Goal: Information Seeking & Learning: Learn about a topic

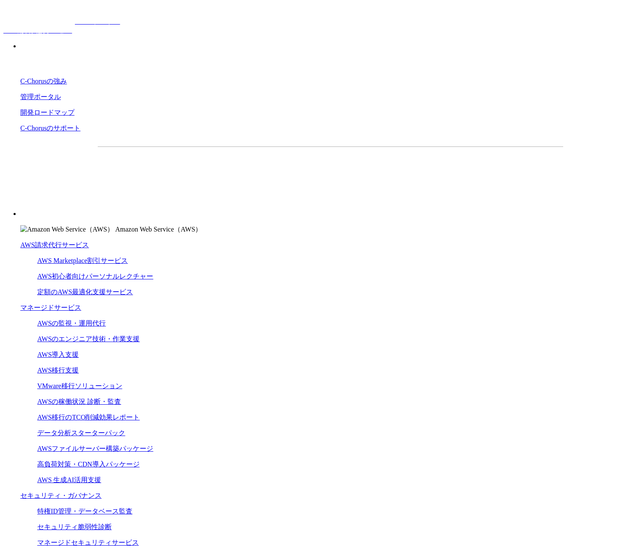
drag, startPoint x: 99, startPoint y: 102, endPoint x: 287, endPoint y: 166, distance: 199.5
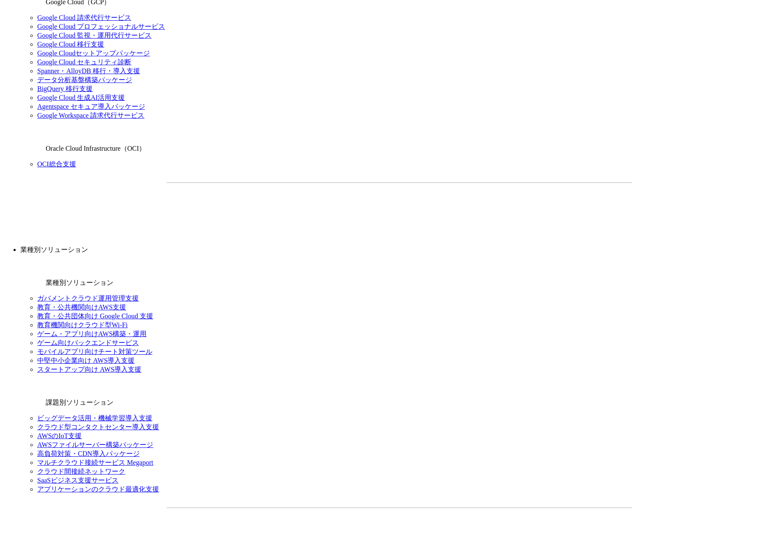
scroll to position [653, 0]
drag, startPoint x: 168, startPoint y: 167, endPoint x: 621, endPoint y: 182, distance: 453.3
drag, startPoint x: 167, startPoint y: 167, endPoint x: 609, endPoint y: 182, distance: 442.7
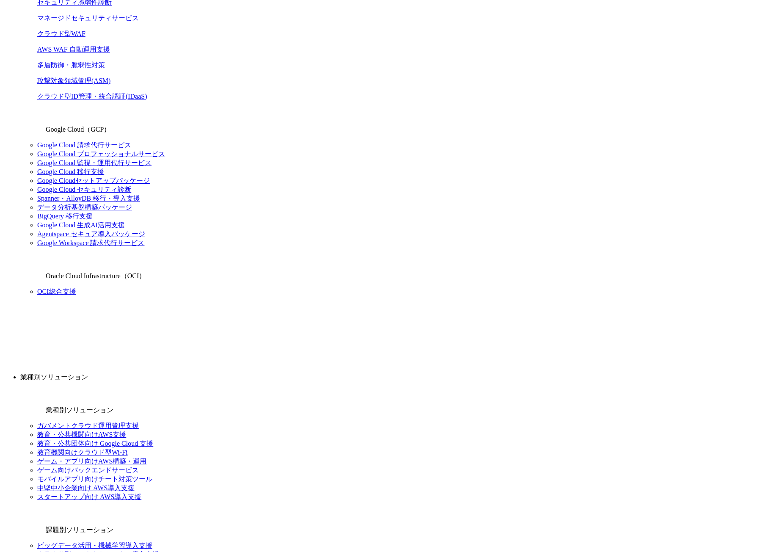
scroll to position [515, 0]
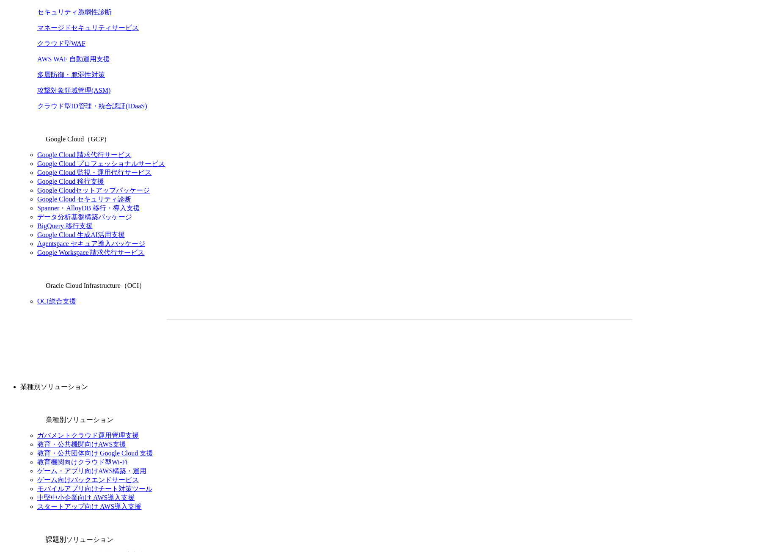
drag, startPoint x: 165, startPoint y: 310, endPoint x: 256, endPoint y: 319, distance: 91.0
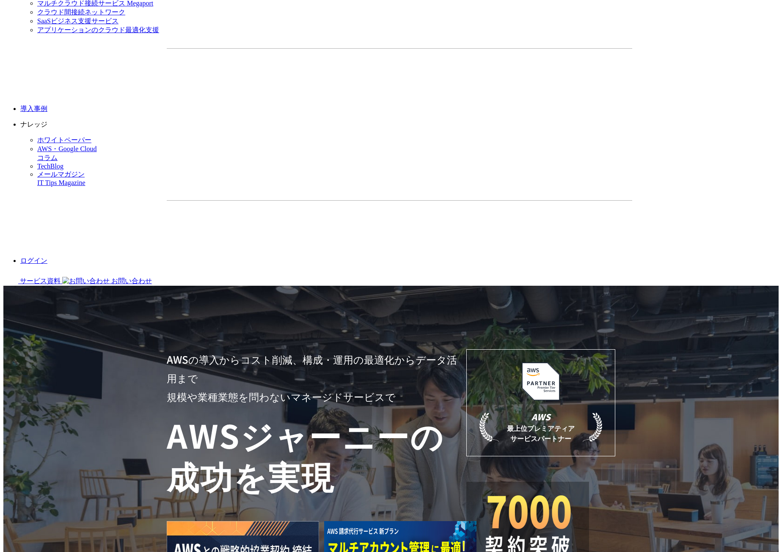
scroll to position [1120, 0]
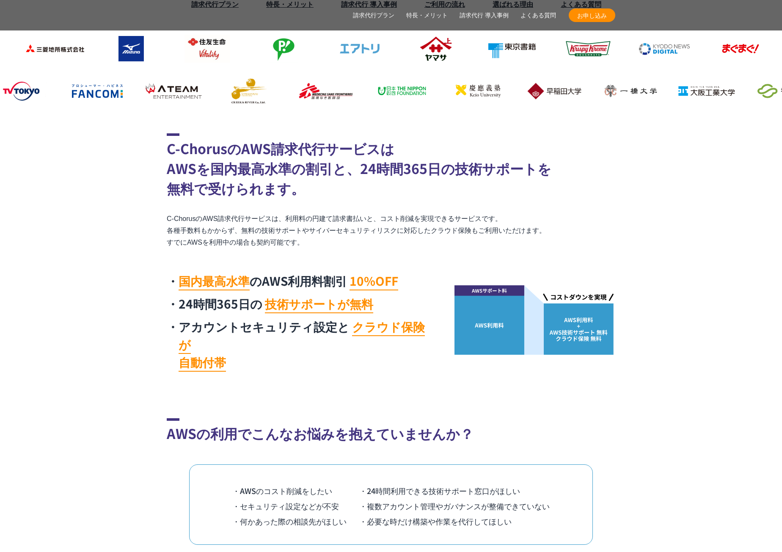
scroll to position [290, 0]
drag, startPoint x: 495, startPoint y: 218, endPoint x: 536, endPoint y: 218, distance: 40.2
click at [535, 218] on p "C-ChorusのAWS請求代行サービスは、利用料の円建て請求書払いと、コスト削減を実現できるサービスです。 各種手数料もかからず、無料の技術サポートやサイバ…" at bounding box center [391, 231] width 449 height 36
drag, startPoint x: 543, startPoint y: 228, endPoint x: 549, endPoint y: 228, distance: 5.9
click at [546, 228] on p "C-ChorusのAWS請求代行サービスは、利用料の円建て請求書払いと、コスト削減を実現できるサービスです。 各種手数料もかからず、無料の技術サポートやサイバ…" at bounding box center [391, 231] width 449 height 36
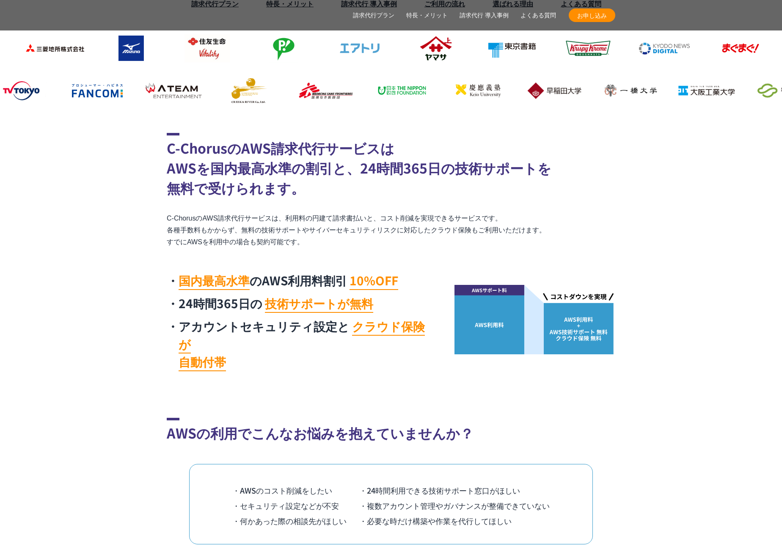
click at [559, 229] on p "C-ChorusのAWS請求代行サービスは、利用料の円建て請求書払いと、コスト削減を実現できるサービスです。 各種手数料もかからず、無料の技術サポートやサイバ…" at bounding box center [391, 231] width 449 height 36
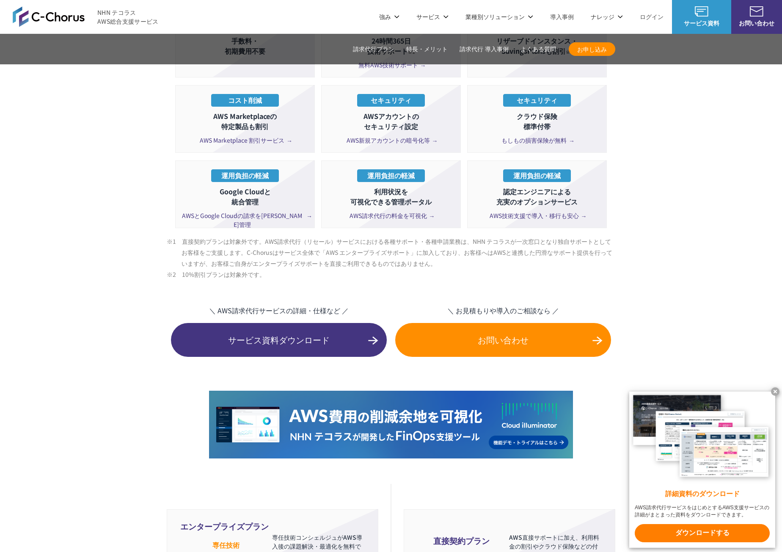
scroll to position [1571, 0]
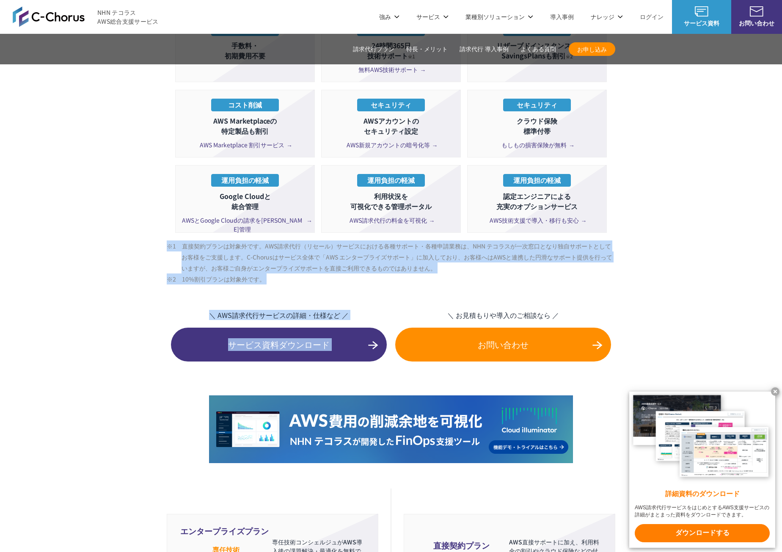
drag, startPoint x: 167, startPoint y: 228, endPoint x: 399, endPoint y: 270, distance: 235.7
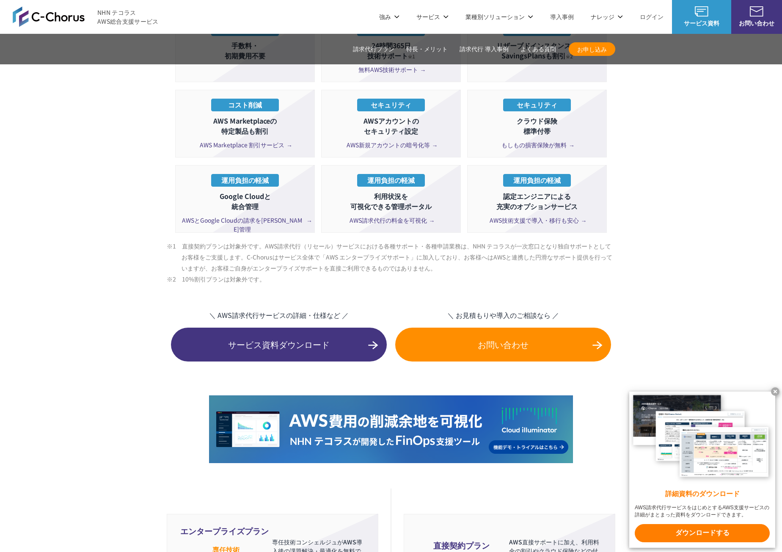
click at [489, 274] on li "※2　10%割引プランは対象外です。" at bounding box center [399, 279] width 434 height 11
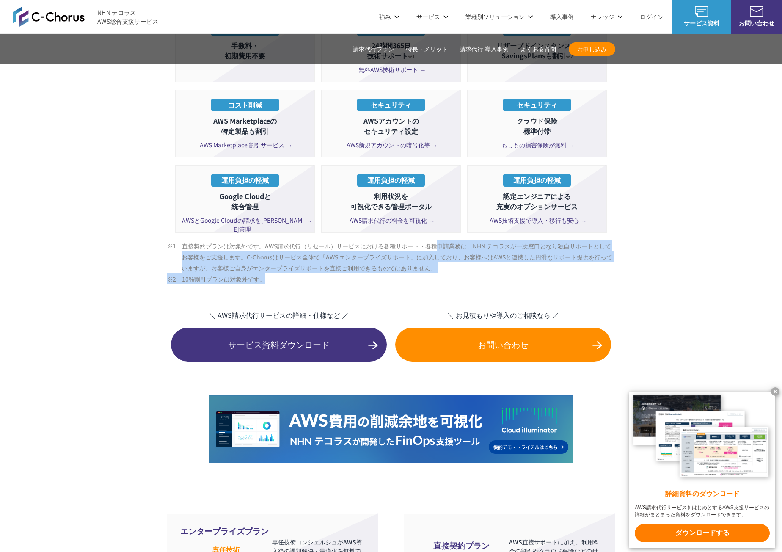
drag, startPoint x: 434, startPoint y: 230, endPoint x: 525, endPoint y: 257, distance: 95.0
click at [526, 257] on ul "※1　直接契約プランは対象外です。AWS請求代行（リセール）サービスにおける各種サポート・各種申請業務は、NHN テコラスが一次窓口となり独自サポートとしてお…" at bounding box center [391, 262] width 449 height 44
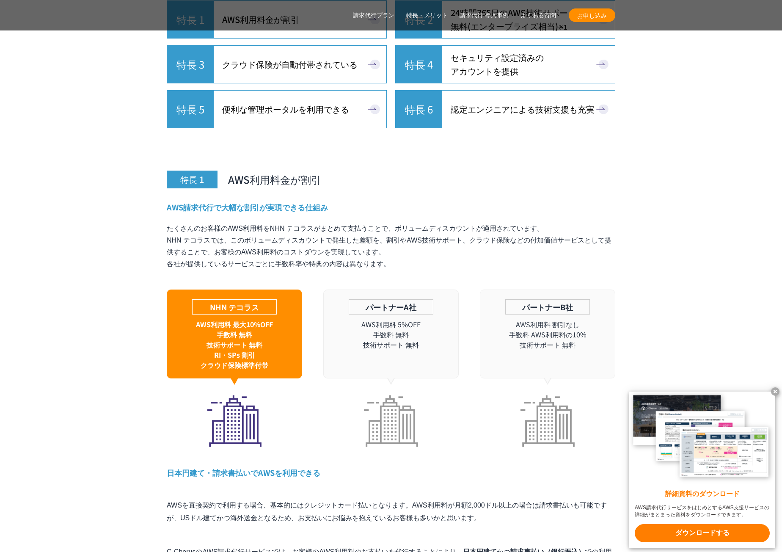
scroll to position [2285, 0]
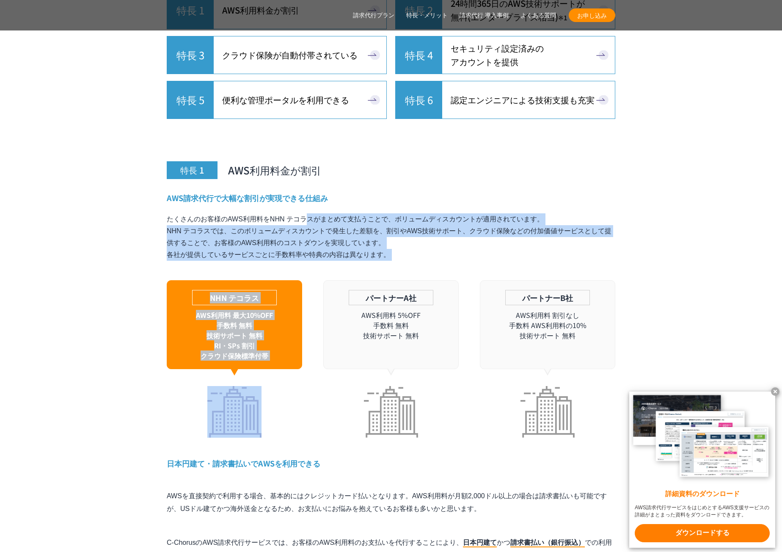
drag, startPoint x: 143, startPoint y: 194, endPoint x: 409, endPoint y: 269, distance: 277.1
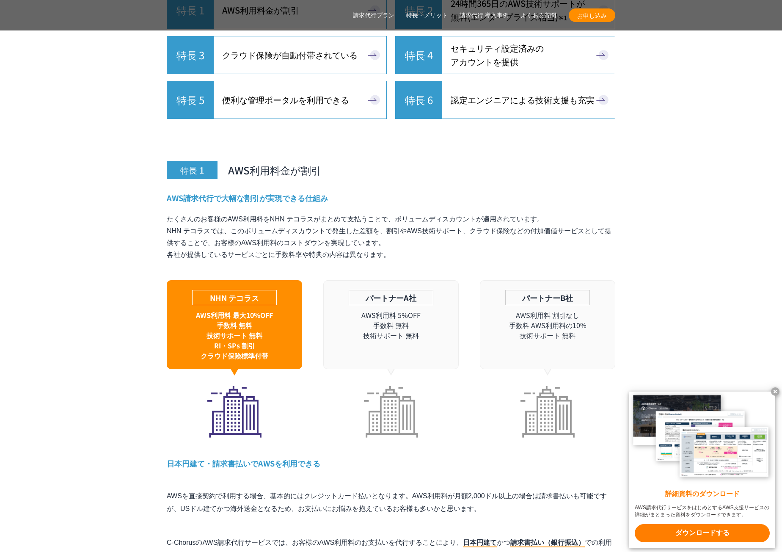
click at [422, 230] on p "たくさんのお客様のAWS利用料をNHN テコラスがまとめて支払うことで、ボリュームディスカウントが適用されています。 NHN テコラスでは、このボリュームディ…" at bounding box center [391, 236] width 449 height 47
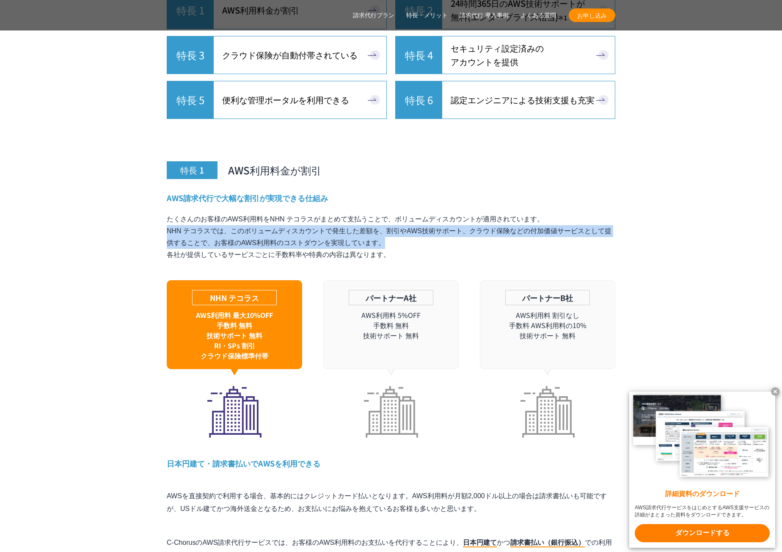
drag, startPoint x: 164, startPoint y: 211, endPoint x: 655, endPoint y: 221, distance: 491.2
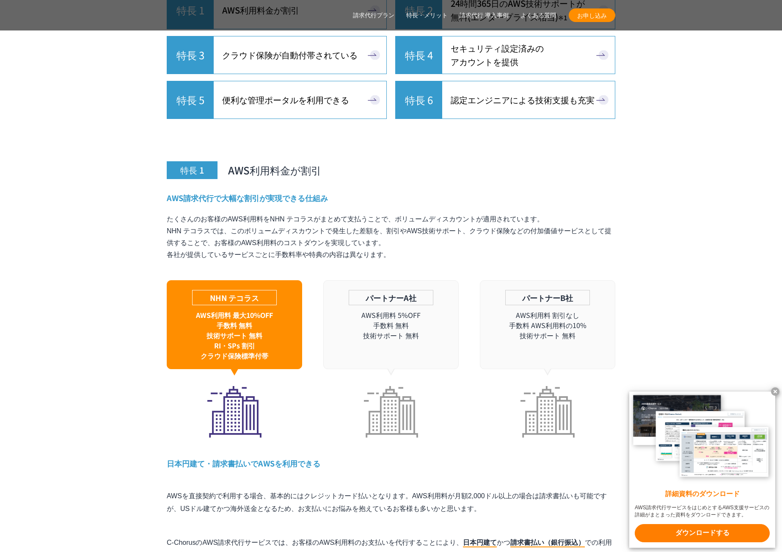
click at [566, 229] on p "たくさんのお客様のAWS利用料をNHN テコラスがまとめて支払うことで、ボリュームディスカウントが適用されています。 NHN テコラスでは、このボリュームディ…" at bounding box center [391, 236] width 449 height 47
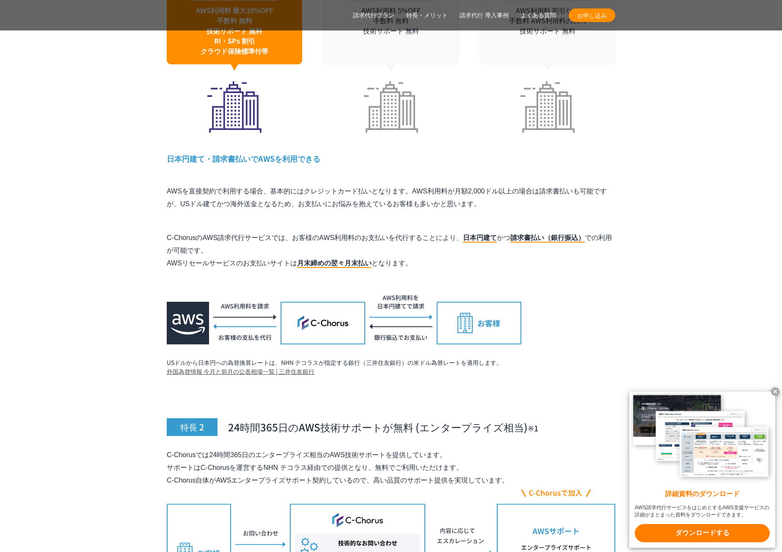
scroll to position [2591, 0]
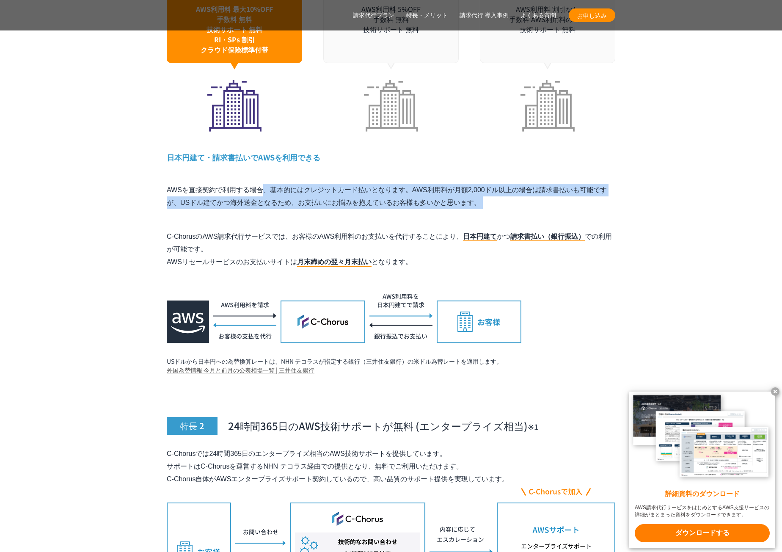
drag, startPoint x: 167, startPoint y: 172, endPoint x: 508, endPoint y: 202, distance: 342.6
click at [509, 204] on div "特長 1 AWS利用料金が割引 AWS請求代行で大幅な割引が実現できる仕組み たくさんのお客様のAWS利用料をNHN テコラスがまとめて支払うことで、ボリュー…" at bounding box center [391, 96] width 449 height 558
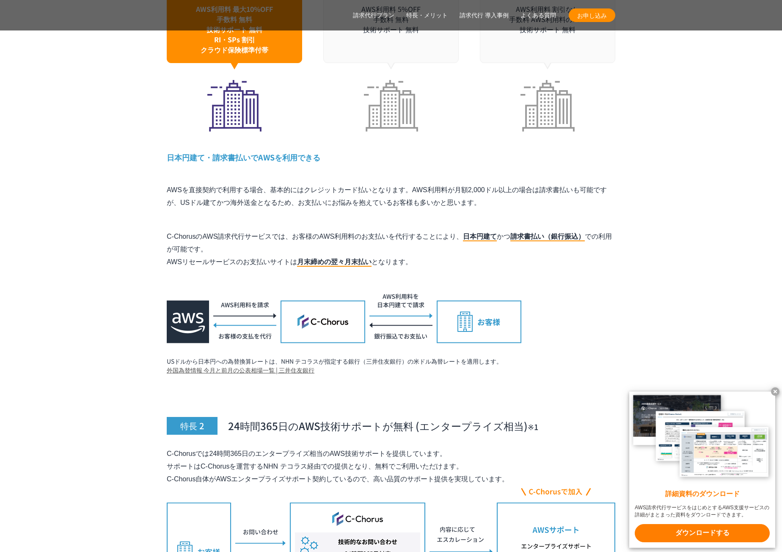
click at [575, 247] on p "C-ChorusのAWS請求代行サービスでは、お客様のAWS利用料のお支払いを代行することにより、 日本円建て かつ 請求書払い（銀行振込） での利用が可能で…" at bounding box center [391, 249] width 449 height 38
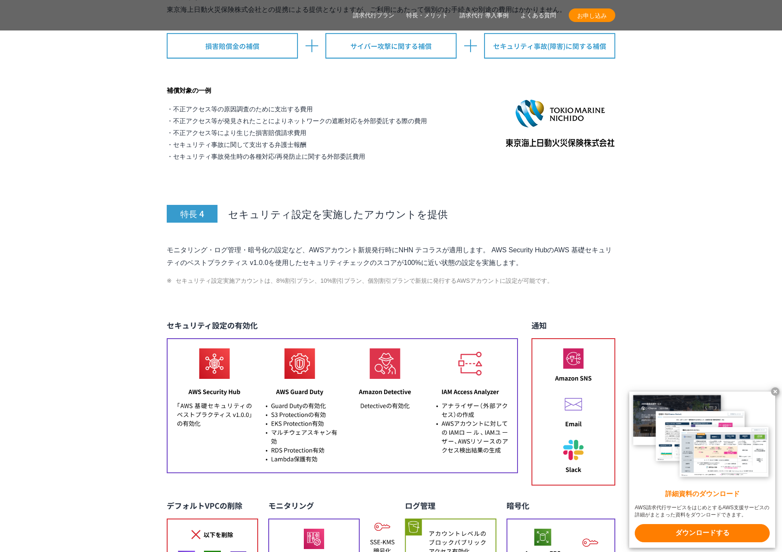
scroll to position [3371, 0]
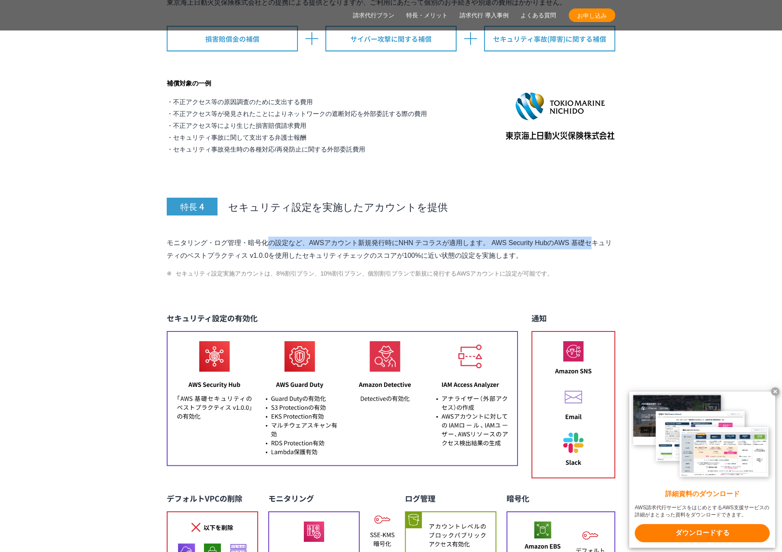
drag, startPoint x: 167, startPoint y: 223, endPoint x: 531, endPoint y: 230, distance: 364.2
click at [531, 237] on p "モニタリング・ログ管理・暗号化の設定など、AWSアカウント新規発行時にNHN テコラスが適用します。 AWS Security HubのAWS 基礎セキュリテ…" at bounding box center [391, 249] width 449 height 25
click at [545, 243] on p "モニタリング・ログ管理・暗号化の設定など、AWSアカウント新規発行時にNHN テコラスが適用します。 AWS Security HubのAWS 基礎セキュリテ…" at bounding box center [391, 249] width 449 height 25
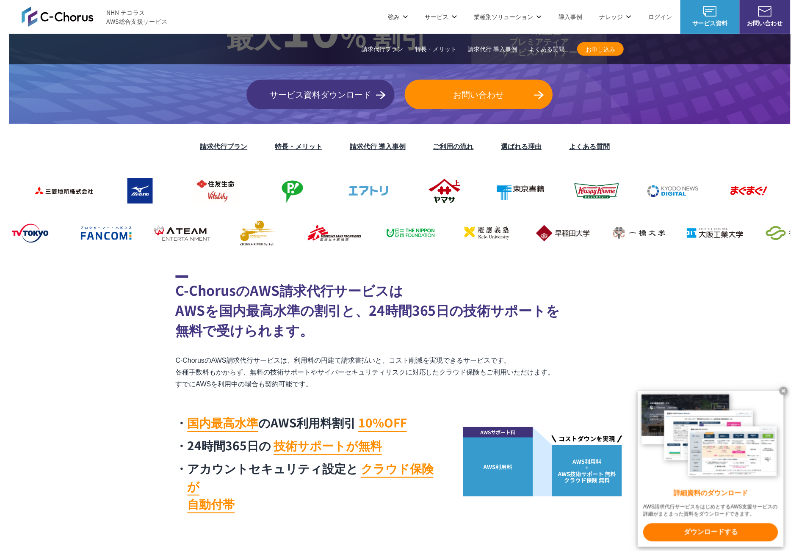
scroll to position [0, 0]
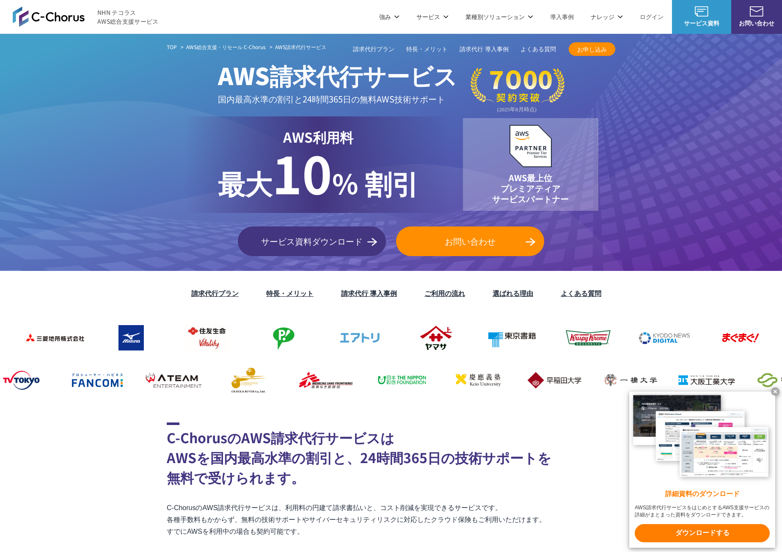
click at [202, 52] on link "C-Chorusの強み" at bounding box center [202, 51] width 44 height 8
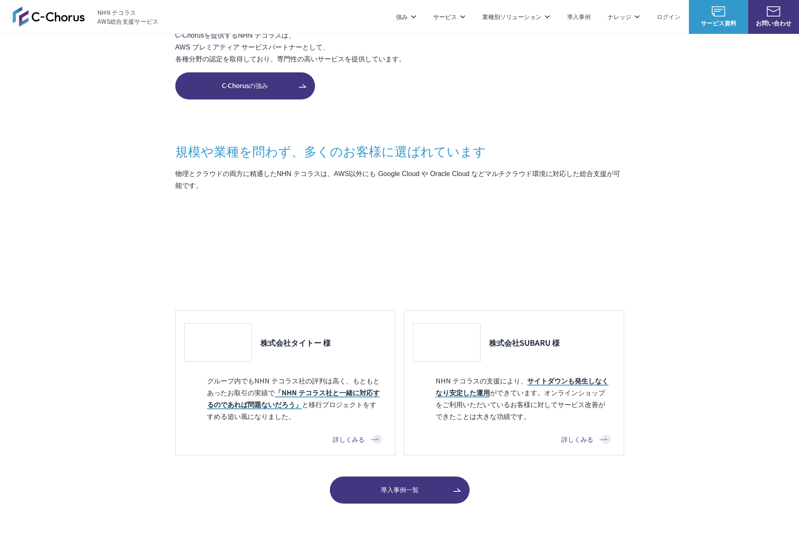
scroll to position [651, 0]
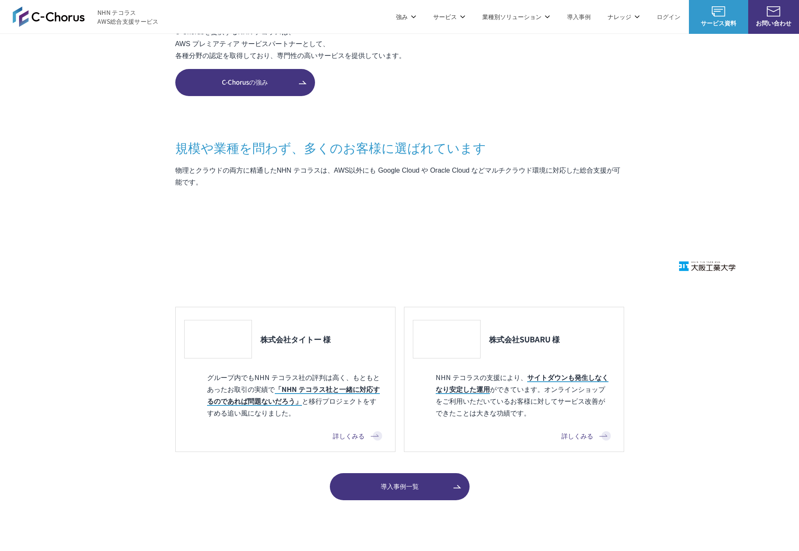
click at [659, 165] on section "C-Chorusとは AWSの素晴らしさはそのままに コスト削減と利便性向上という付加価値を AWSを安く安心して活用できるAWS請求代行サービスや、 経験豊…" at bounding box center [399, 193] width 799 height 616
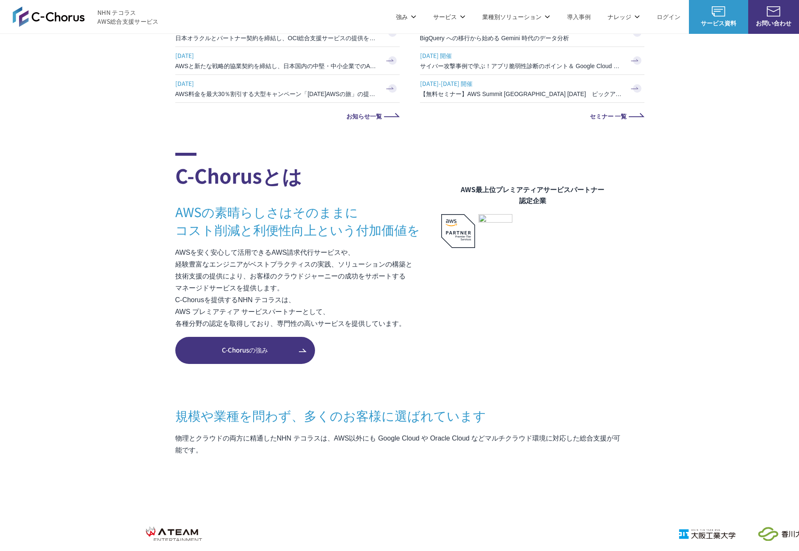
scroll to position [364, 0]
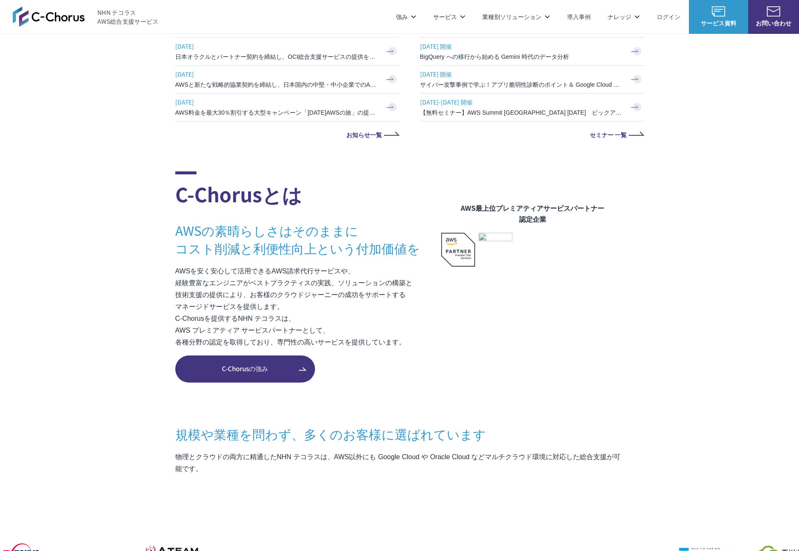
click at [700, 180] on section "C-Chorusとは AWSの素晴らしさはそのままに コスト削減と利便性向上という付加価値を AWSを安く安心して活用できるAWS請求代行サービスや、 経験豊…" at bounding box center [399, 479] width 799 height 616
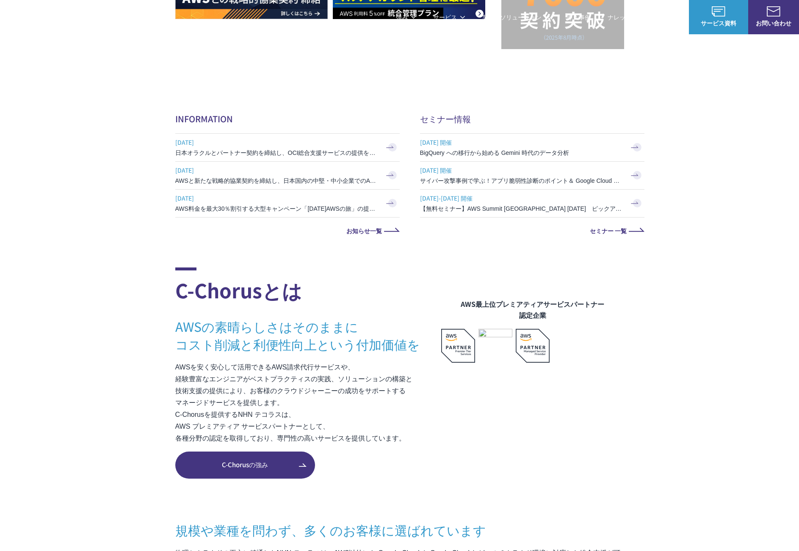
scroll to position [138, 0]
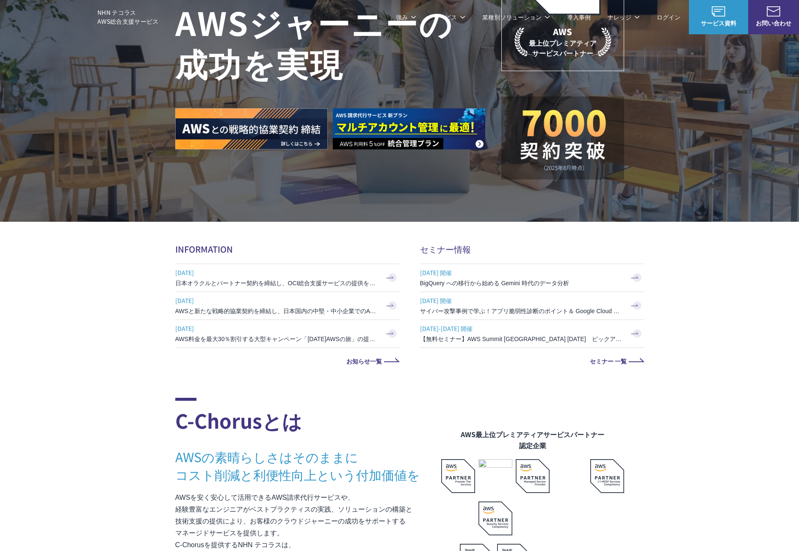
click at [736, 289] on section "AWSの導入からコスト削減、 構成・運用の最適化からデータ活用まで 規模や業種業態を問わない マネージドサービスで AWS ジャーニーの 成功を実現 AWS …" at bounding box center [399, 113] width 799 height 502
